Goal: Information Seeking & Learning: Check status

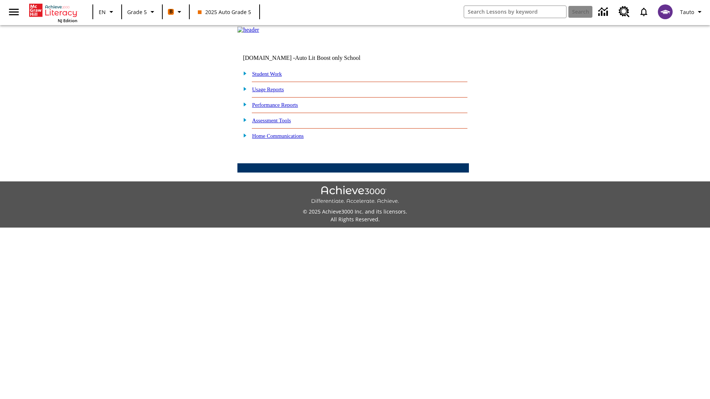
click at [283, 108] on link "Performance Reports" at bounding box center [275, 105] width 46 height 6
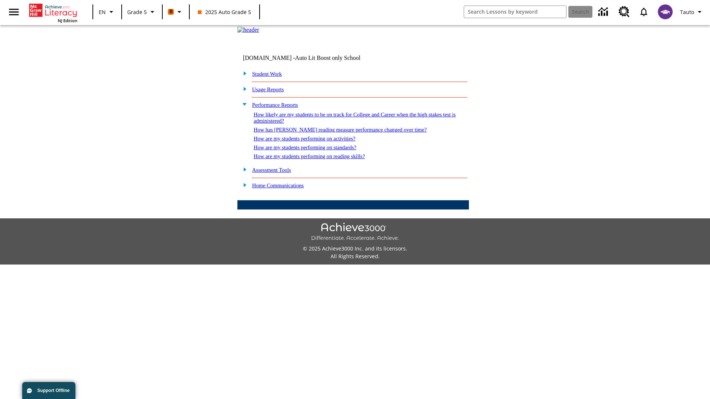
click at [312, 142] on link "How are my students performing on activities?" at bounding box center [305, 139] width 102 height 6
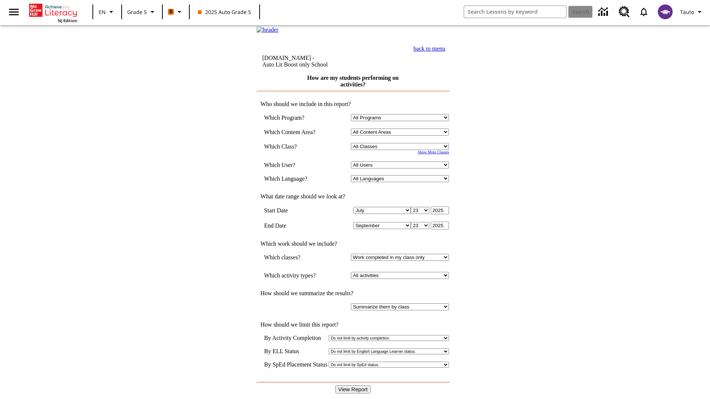
click at [402, 150] on select "Select a Class: All Classes 2025 Auto Grade 5 OL 2025 Auto Grade 6" at bounding box center [400, 146] width 98 height 7
select select "11133131"
